Goal: Task Accomplishment & Management: Use online tool/utility

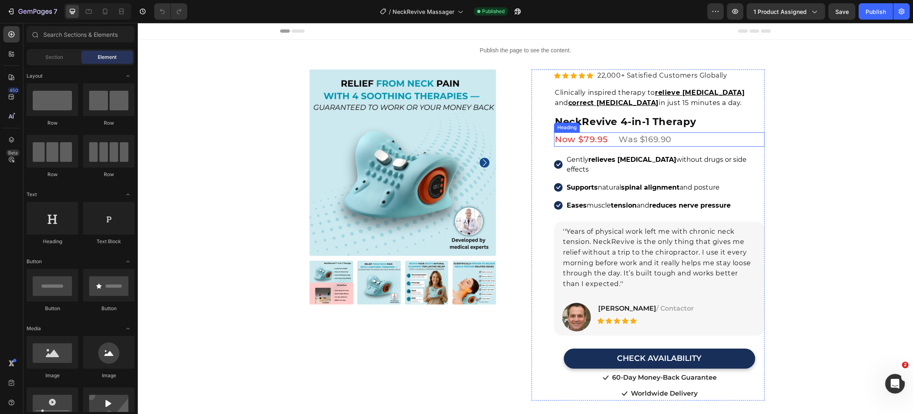
click at [587, 139] on span "Now $79.95" at bounding box center [581, 139] width 53 height 10
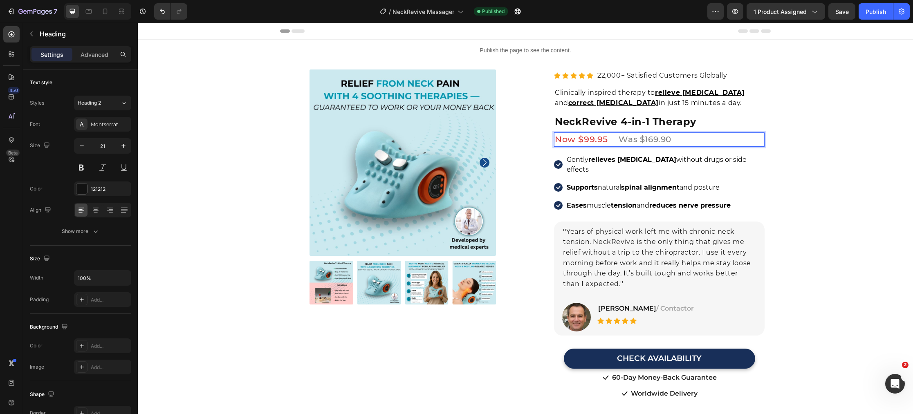
click at [655, 139] on span "Was $169.90" at bounding box center [644, 139] width 53 height 10
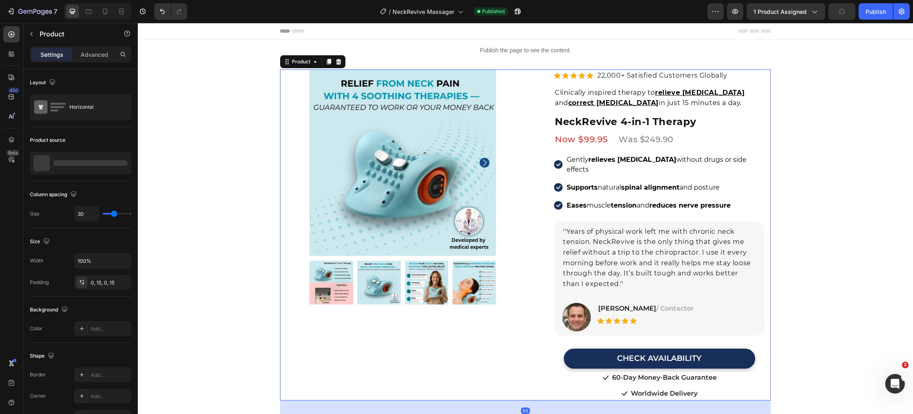
click at [281, 227] on div "Product Images Row Row Relieve Your Pain in Just 10 Minutes a Day Heading Row P…" at bounding box center [525, 234] width 490 height 331
click at [85, 9] on icon at bounding box center [89, 11] width 8 height 8
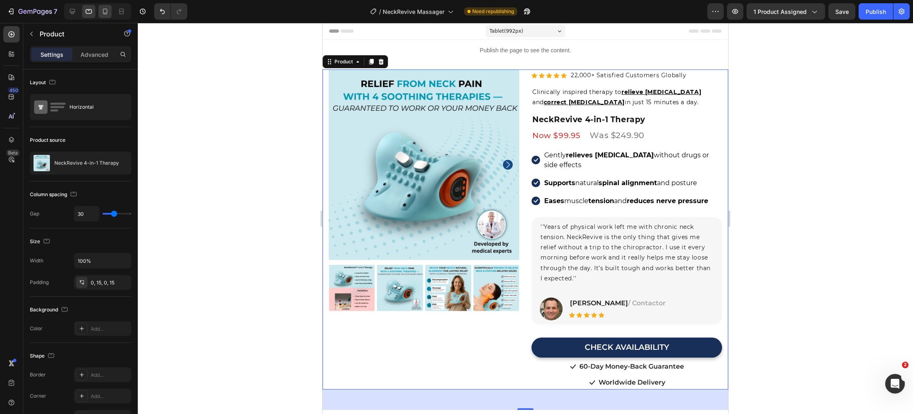
scroll to position [18, 0]
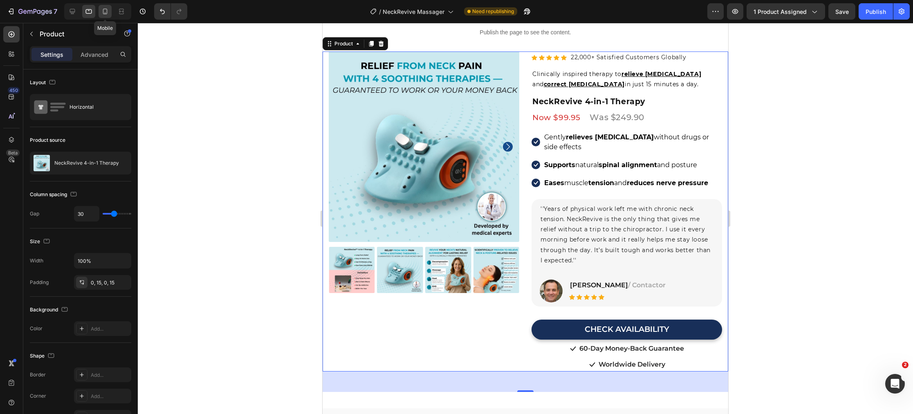
click at [104, 10] on icon at bounding box center [105, 11] width 8 height 8
type input "0"
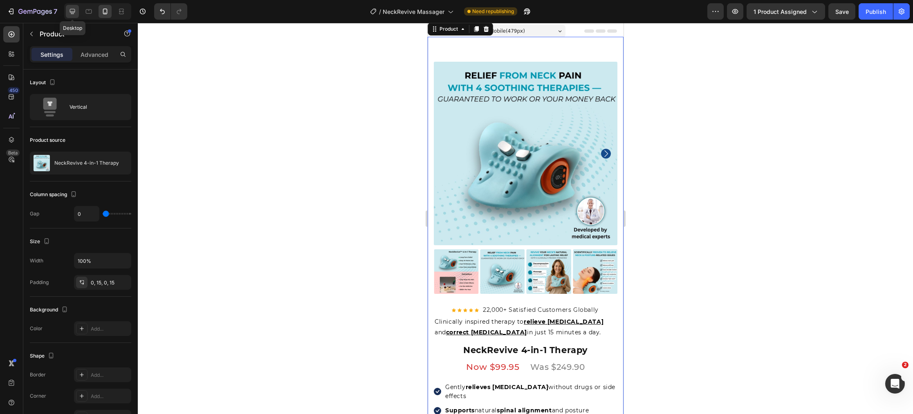
click at [71, 11] on icon at bounding box center [72, 11] width 8 height 8
type input "30"
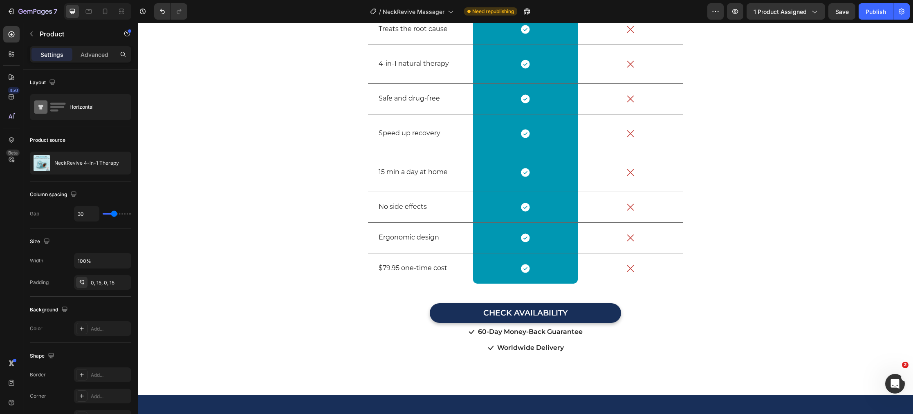
scroll to position [2990, 0]
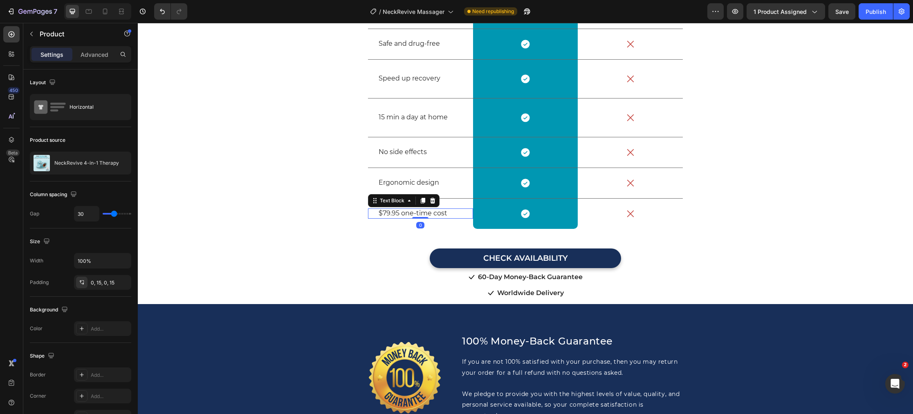
click at [384, 218] on p "$79.95 one-time cost" at bounding box center [420, 213] width 84 height 9
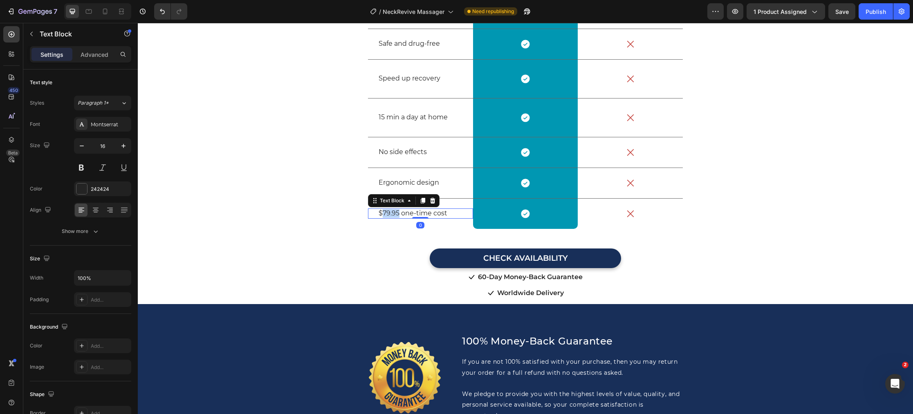
click at [384, 218] on p "$79.95 one-time cost" at bounding box center [420, 213] width 84 height 9
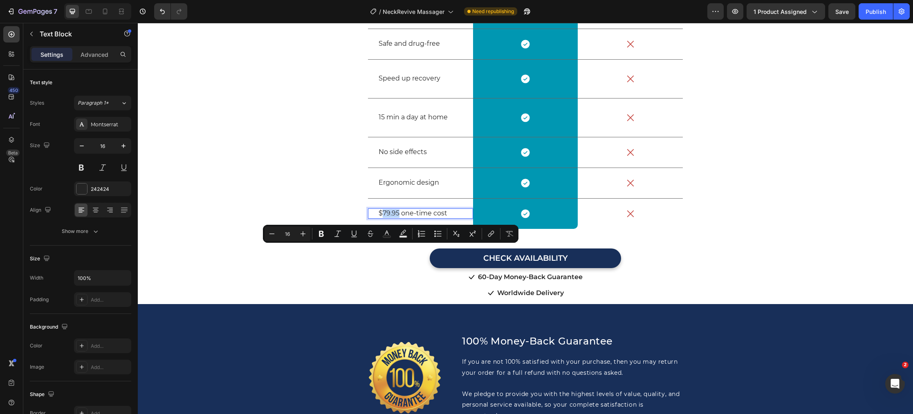
click at [384, 218] on p "$79.95 one-time cost" at bounding box center [420, 213] width 84 height 9
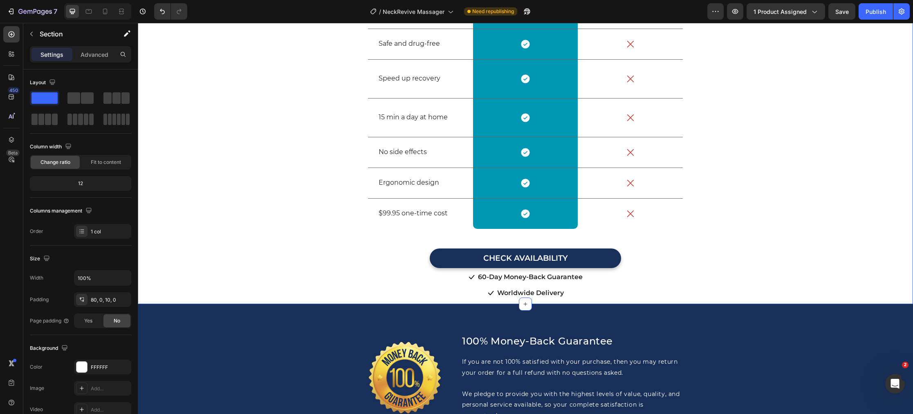
click at [322, 251] on div "NeckRevive vs Other Brands Heading Row Drop element here Image Row Other Massag…" at bounding box center [525, 101] width 775 height 397
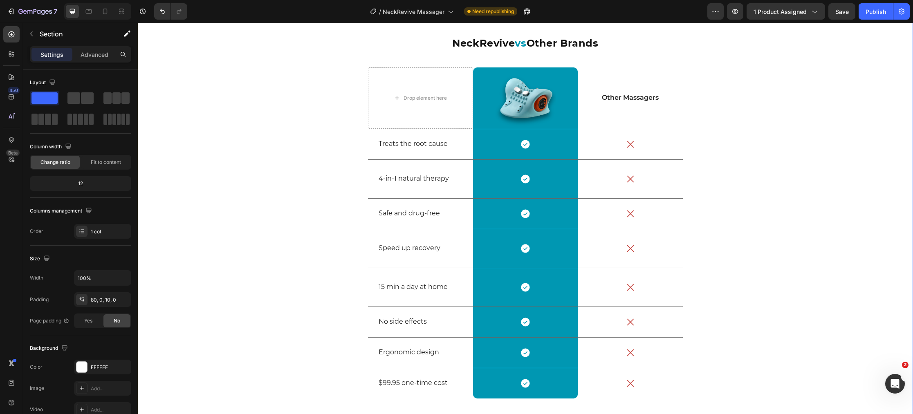
scroll to position [2872, 0]
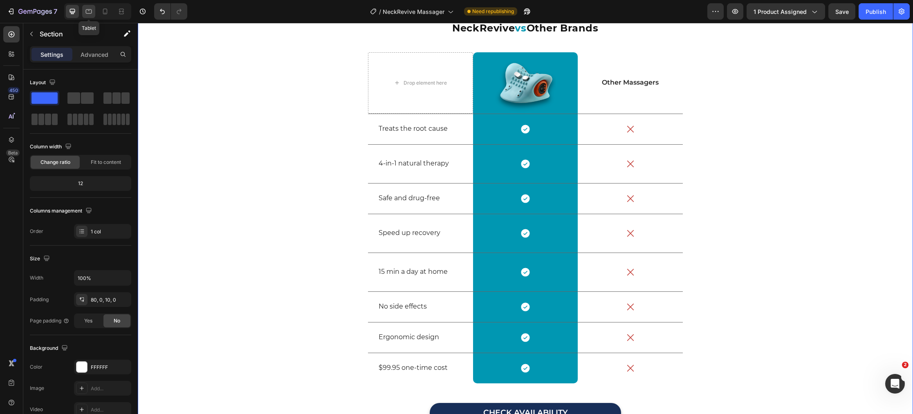
click at [90, 11] on icon at bounding box center [89, 11] width 8 height 8
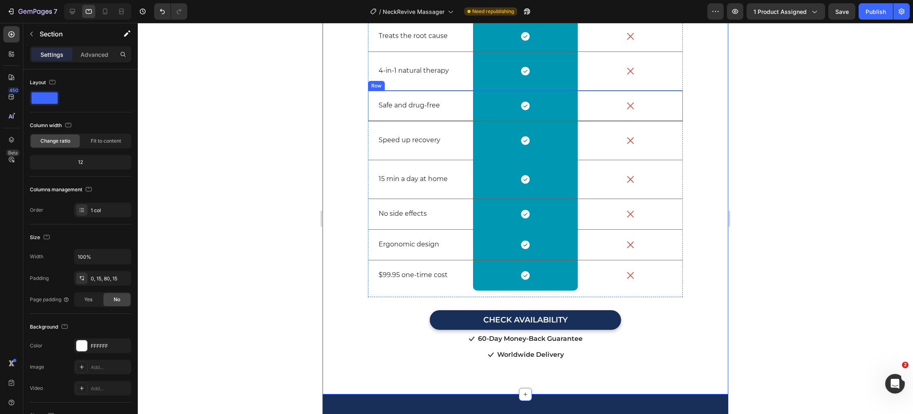
scroll to position [2962, 0]
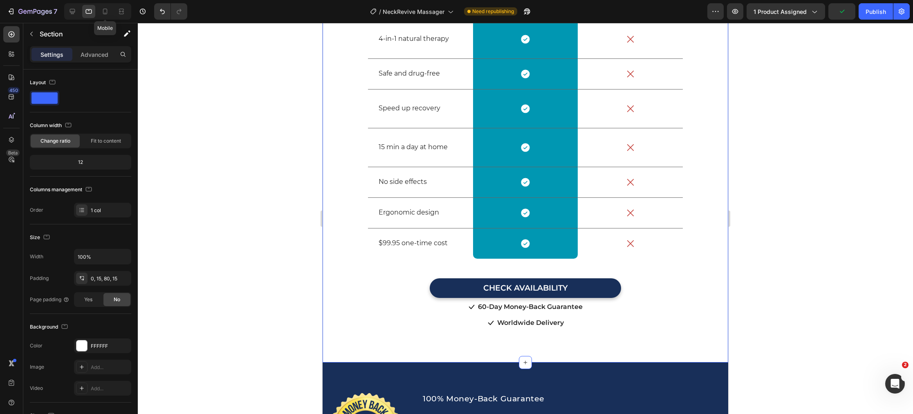
drag, startPoint x: 104, startPoint y: 11, endPoint x: 179, endPoint y: 54, distance: 86.4
click at [103, 11] on icon at bounding box center [105, 11] width 8 height 8
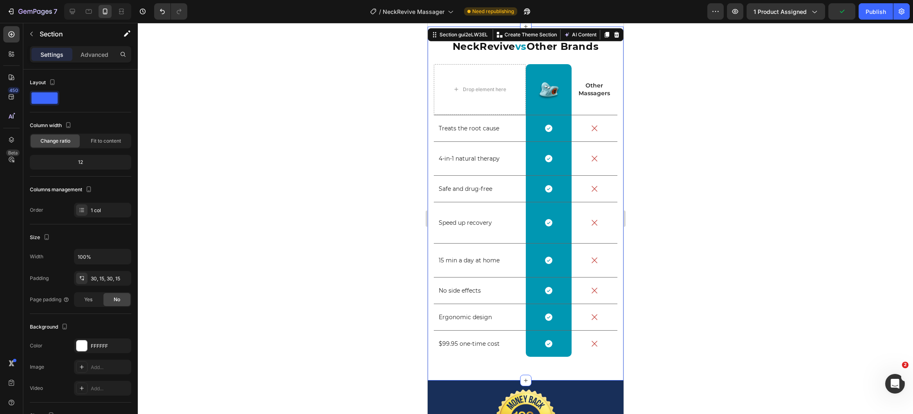
scroll to position [2821, 0]
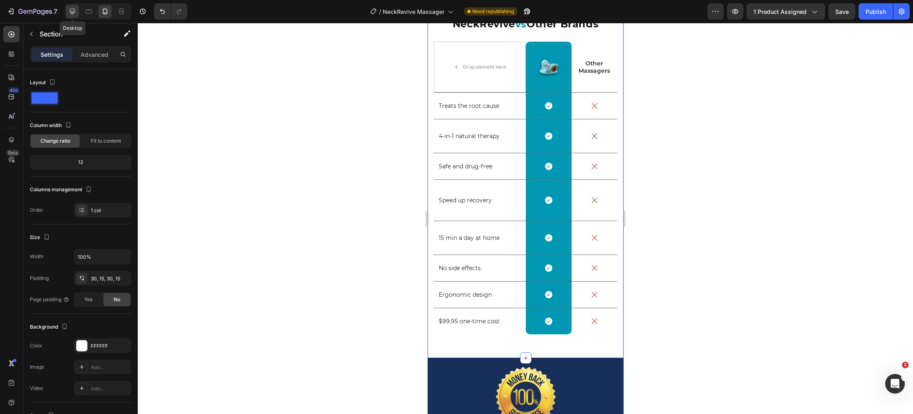
click at [74, 14] on icon at bounding box center [72, 11] width 8 height 8
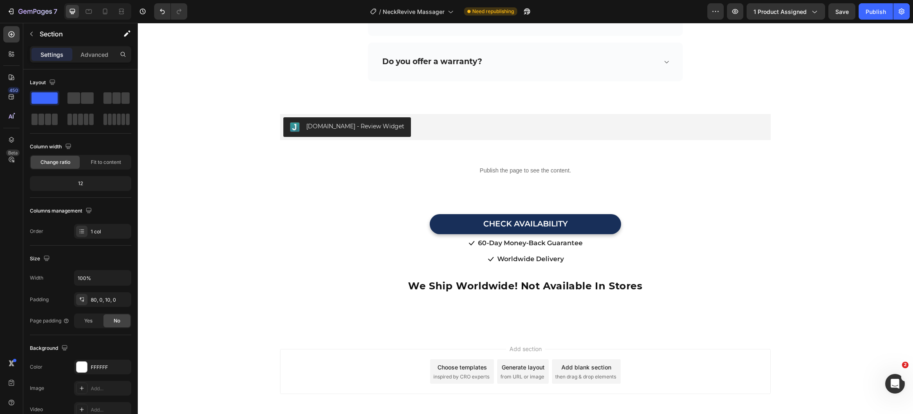
scroll to position [4203, 0]
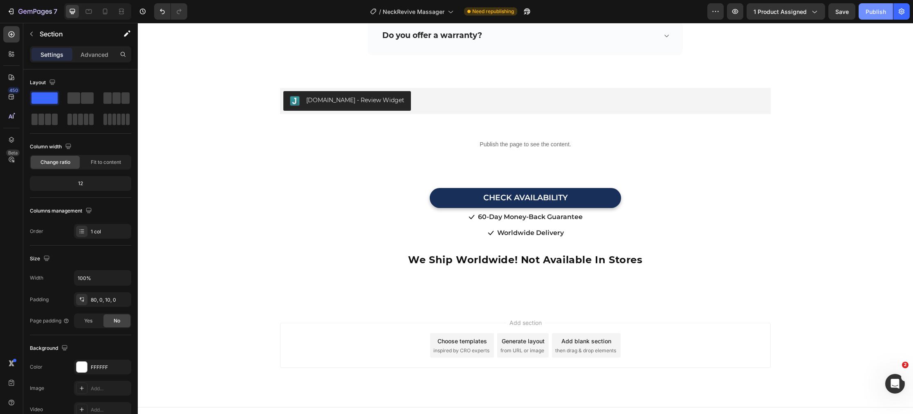
click at [880, 16] on button "Publish" at bounding box center [875, 11] width 34 height 16
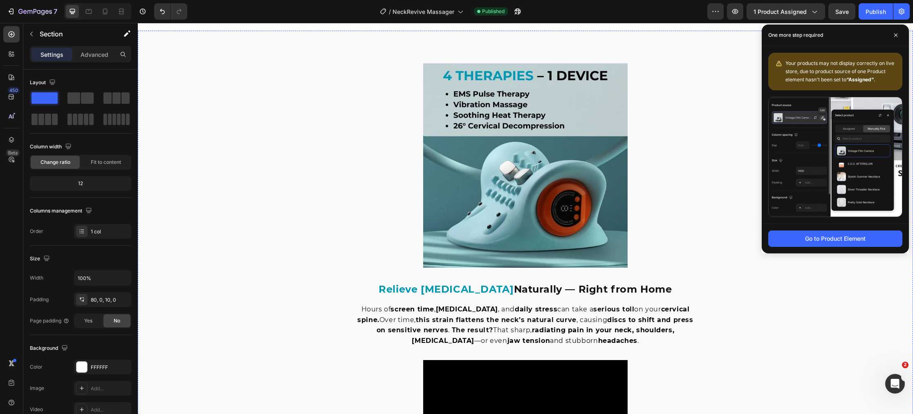
scroll to position [0, 0]
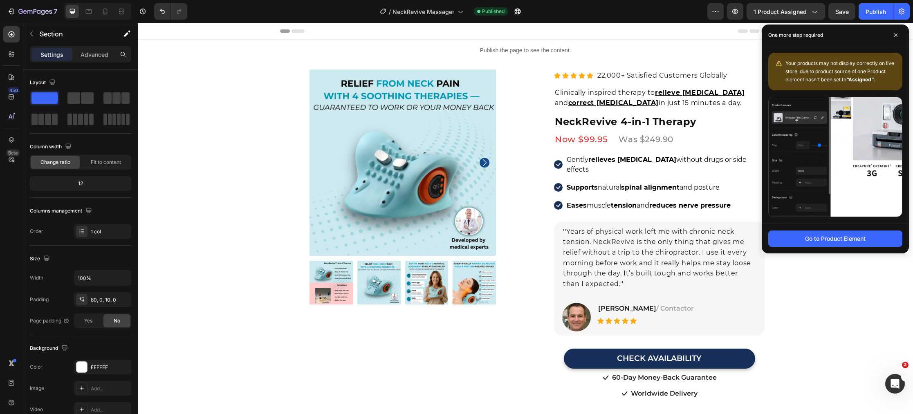
click at [377, 143] on img at bounding box center [402, 162] width 186 height 186
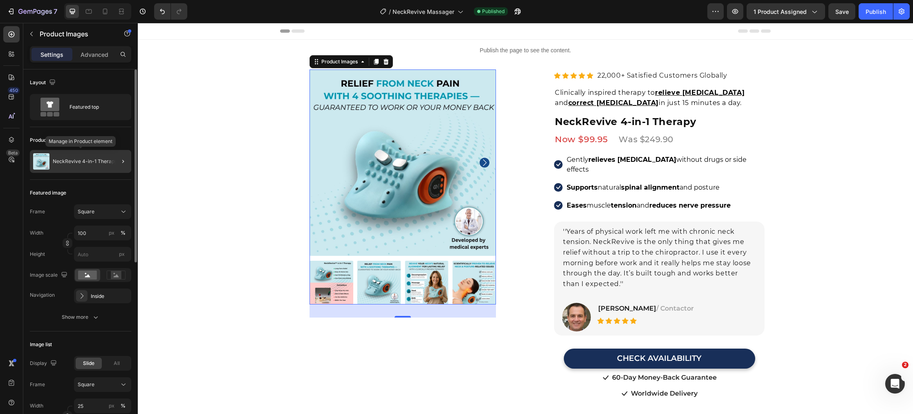
click at [100, 161] on p "NeckRevive 4-in-1 Therapy" at bounding box center [85, 162] width 65 height 6
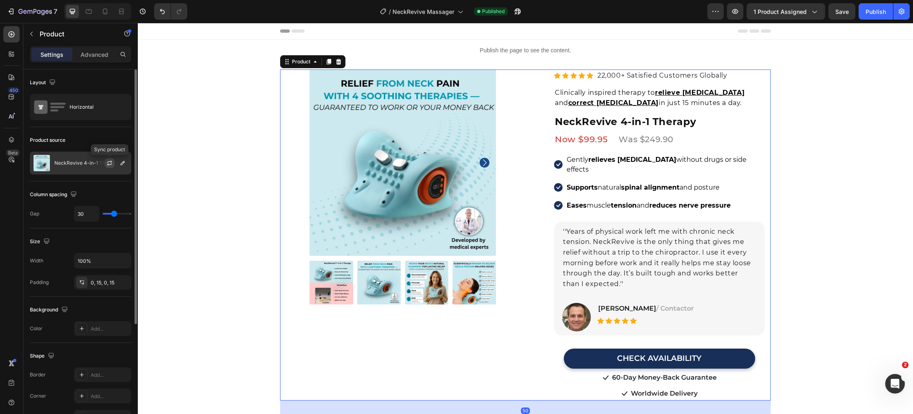
click at [111, 164] on icon "button" at bounding box center [109, 164] width 4 height 2
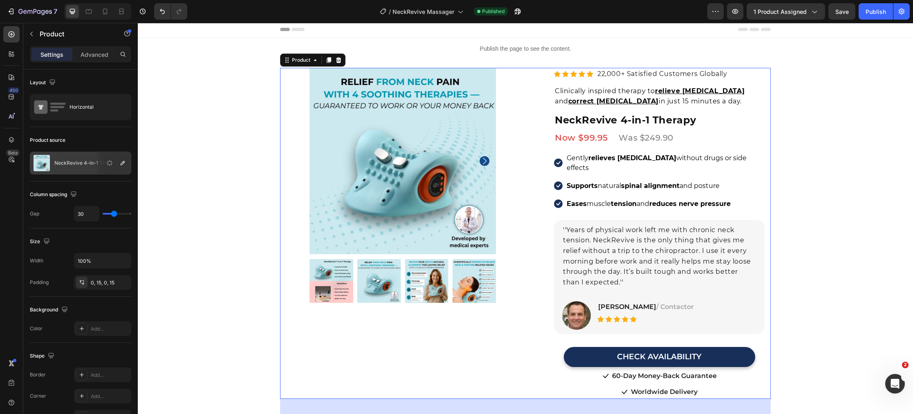
scroll to position [4, 0]
